Goal: Task Accomplishment & Management: Use online tool/utility

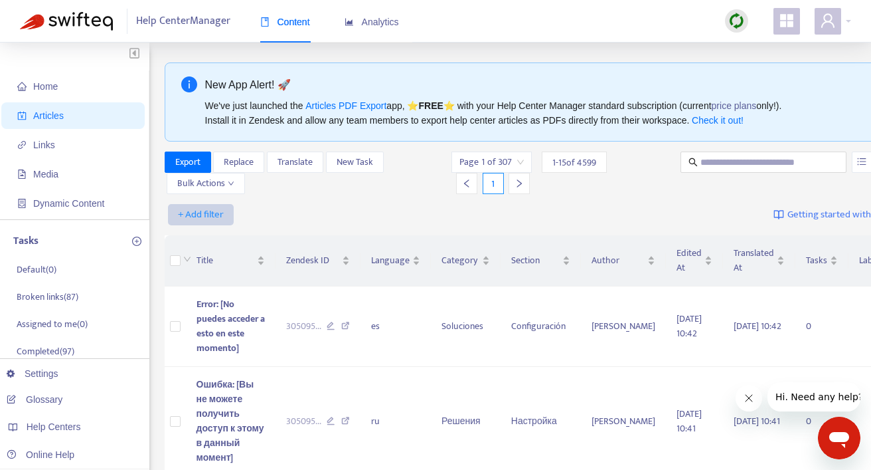
click at [214, 207] on span "+ Add filter" at bounding box center [201, 215] width 46 height 16
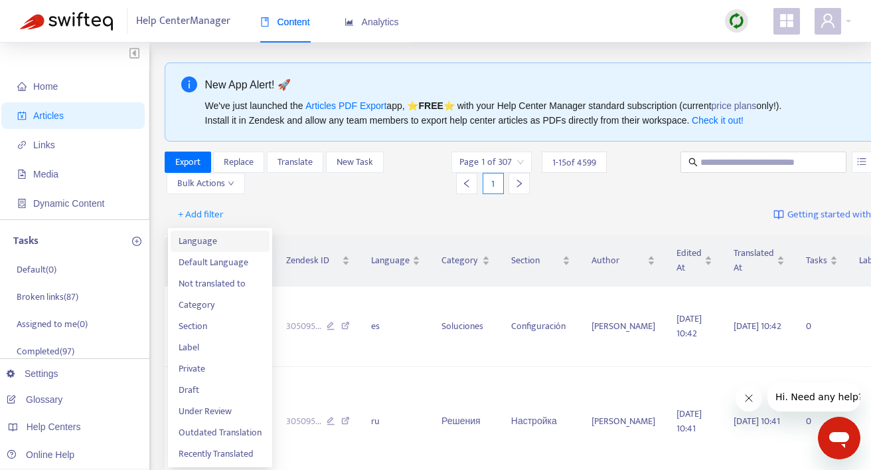
click at [215, 244] on span "Language" at bounding box center [220, 241] width 83 height 15
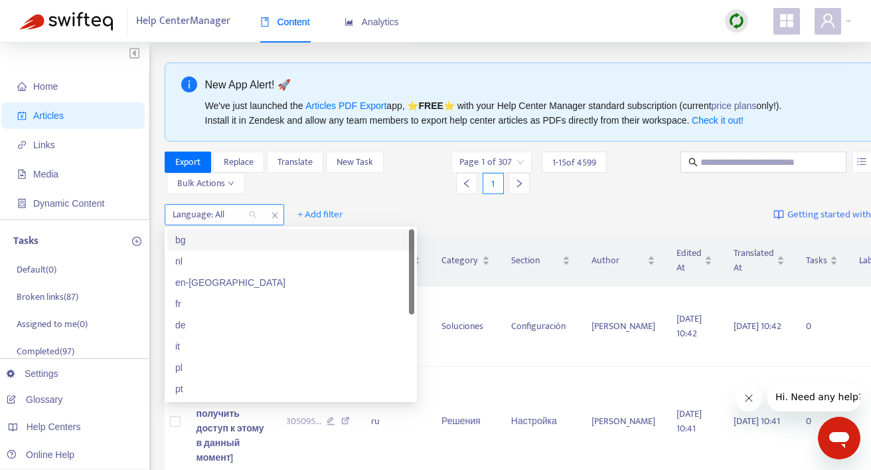
click at [255, 216] on div "Language: All" at bounding box center [214, 215] width 99 height 20
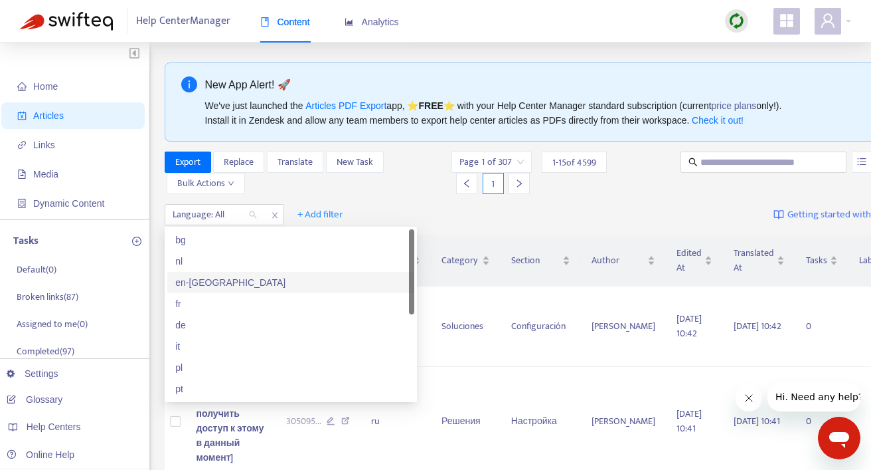
click at [223, 286] on div "en-[GEOGRAPHIC_DATA]" at bounding box center [290, 282] width 231 height 15
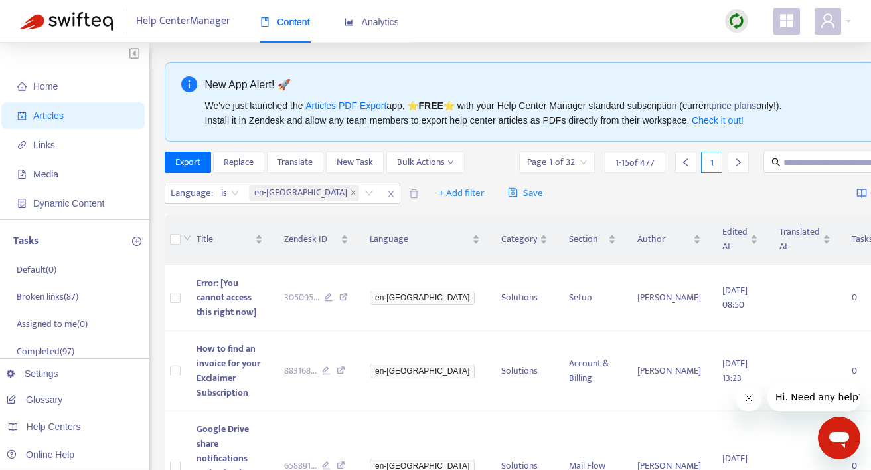
click at [379, 173] on div "Export Replace Translate New Task Bulk Actions" at bounding box center [315, 161] width 300 height 21
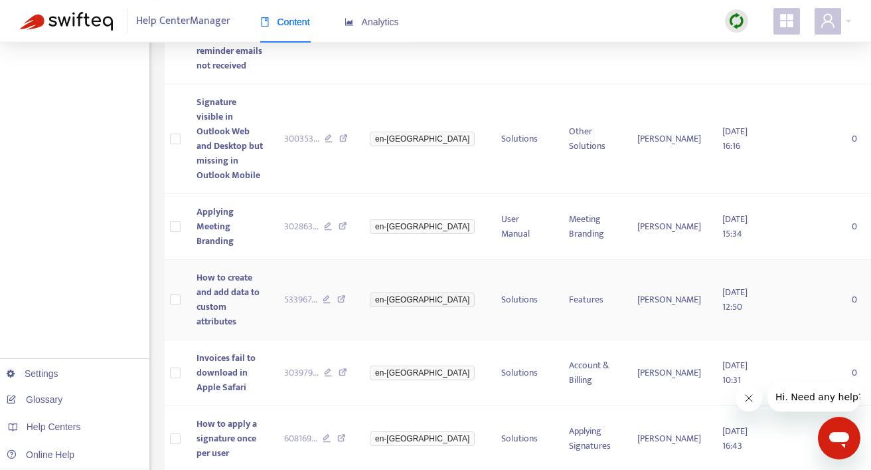
scroll to position [436, 0]
click at [491, 195] on td "Solutions" at bounding box center [525, 140] width 68 height 110
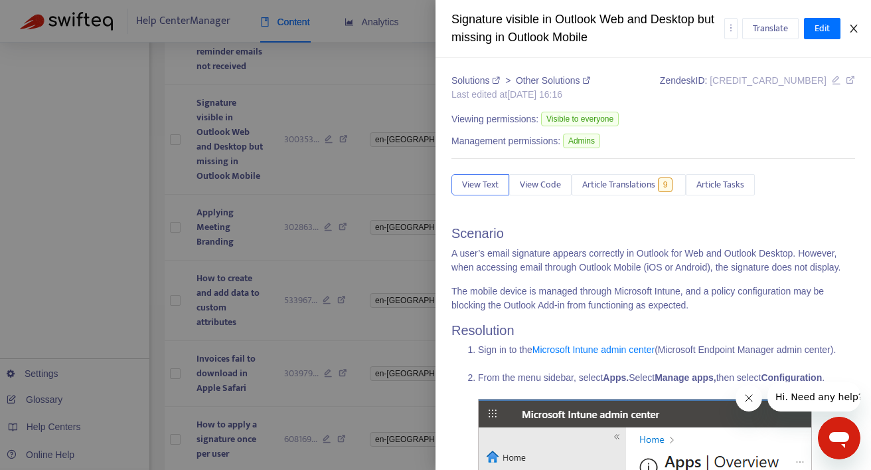
click at [852, 29] on icon "close" at bounding box center [854, 28] width 11 height 11
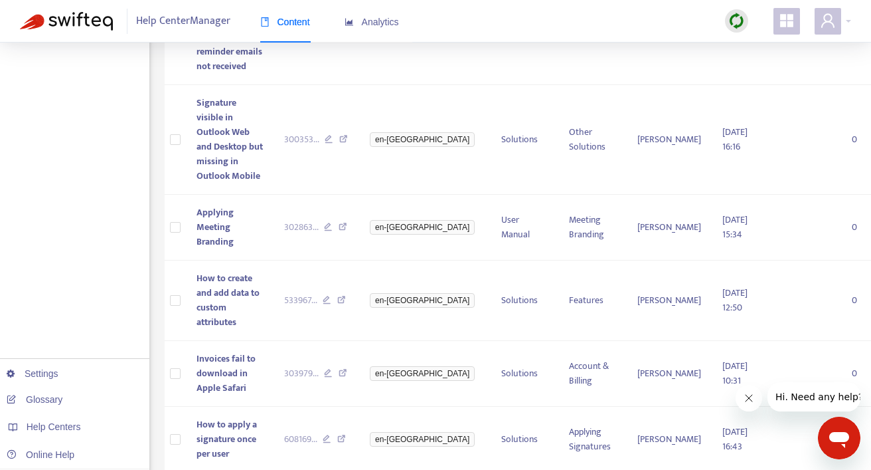
click at [157, 312] on div "Home Articles Links Media Dynamic Content Tasks Default ( 0 ) Broken links ( 87…" at bounding box center [436, 393] width 832 height 1532
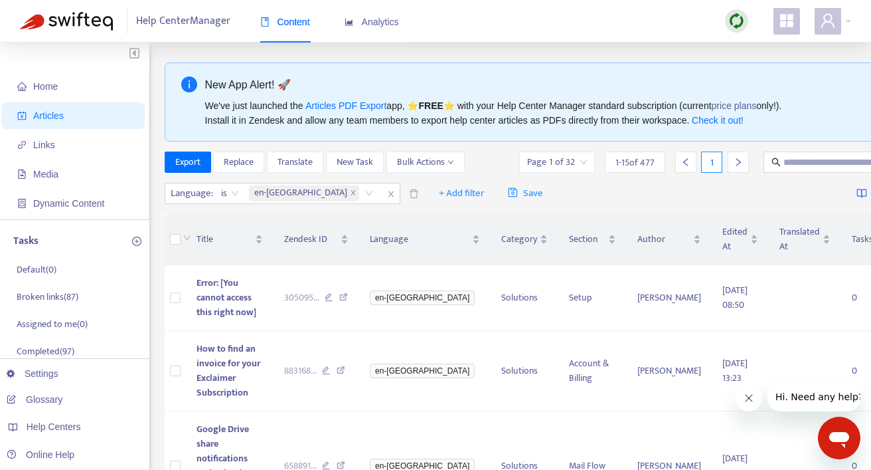
click at [732, 15] on img at bounding box center [737, 21] width 17 height 17
click at [761, 66] on link "Full Sync" at bounding box center [760, 69] width 48 height 15
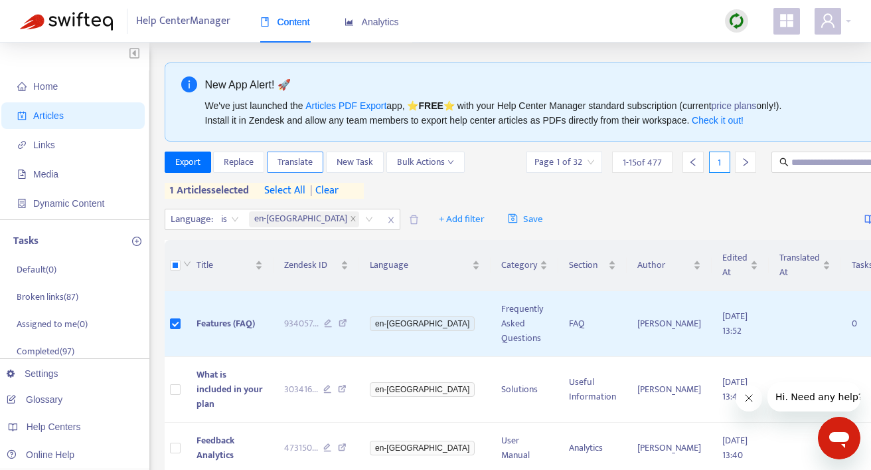
click at [307, 159] on span "Translate" at bounding box center [295, 162] width 35 height 15
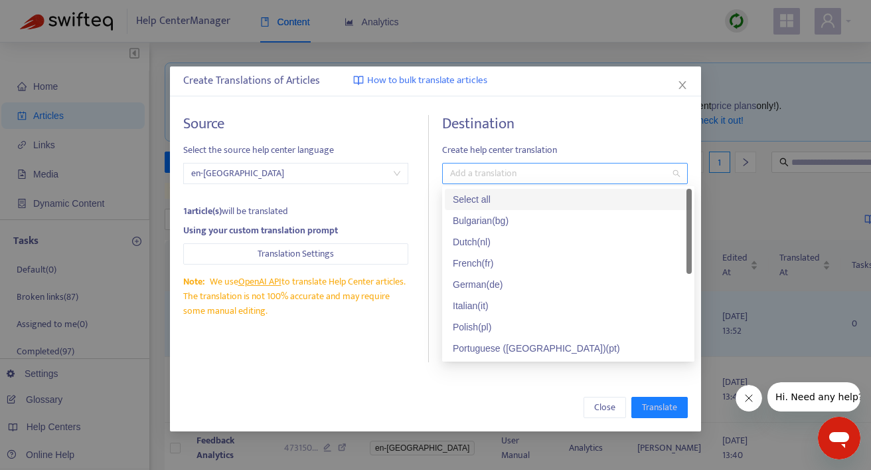
click at [522, 171] on div at bounding box center [559, 173] width 226 height 16
click at [488, 203] on div "Select all" at bounding box center [568, 199] width 231 height 15
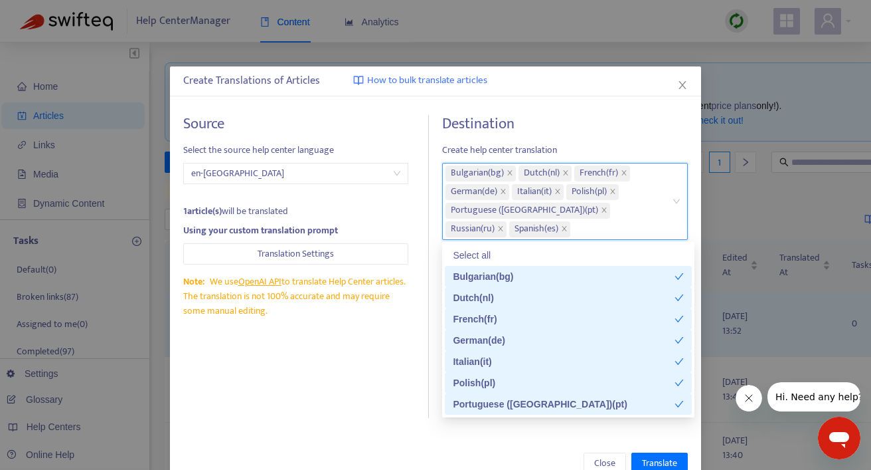
click at [434, 303] on div "Source Select the source help center language en-gb 1 article(s) will be transl…" at bounding box center [435, 266] width 505 height 303
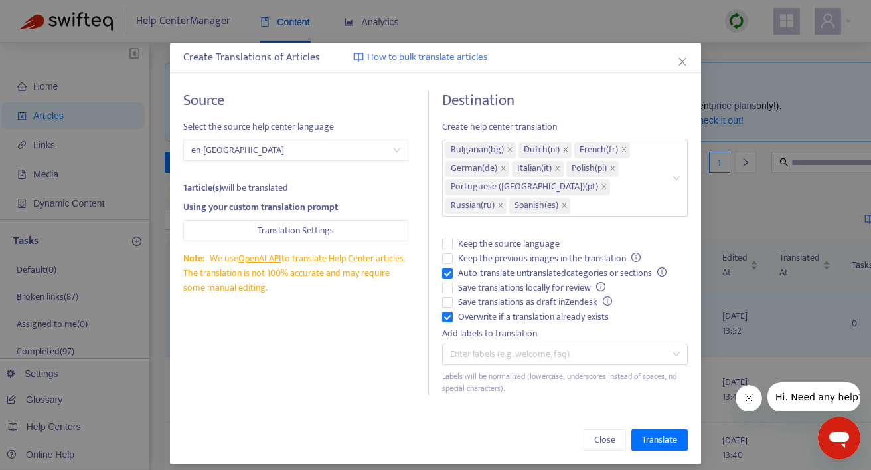
scroll to position [24, 0]
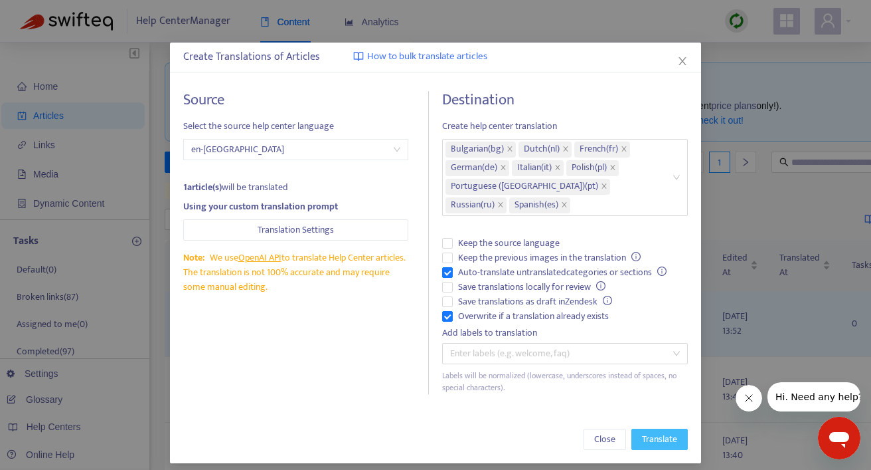
click at [642, 435] on span "Translate" at bounding box center [659, 439] width 35 height 15
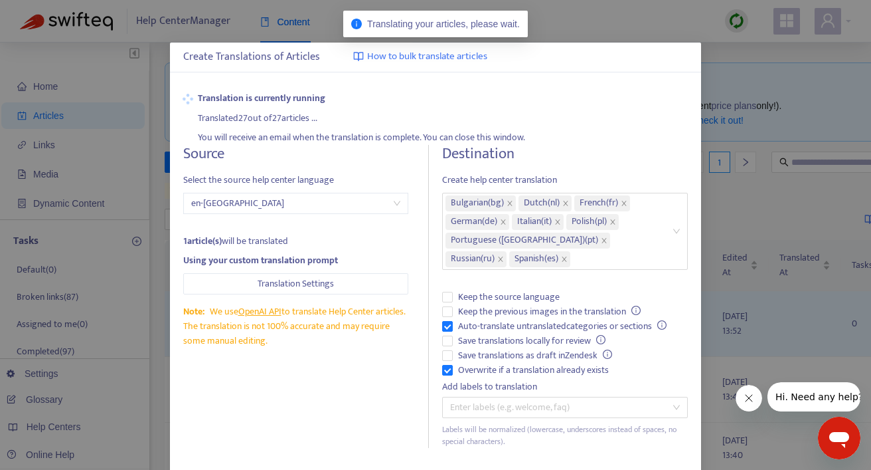
scroll to position [0, 0]
